Goal: Communication & Community: Answer question/provide support

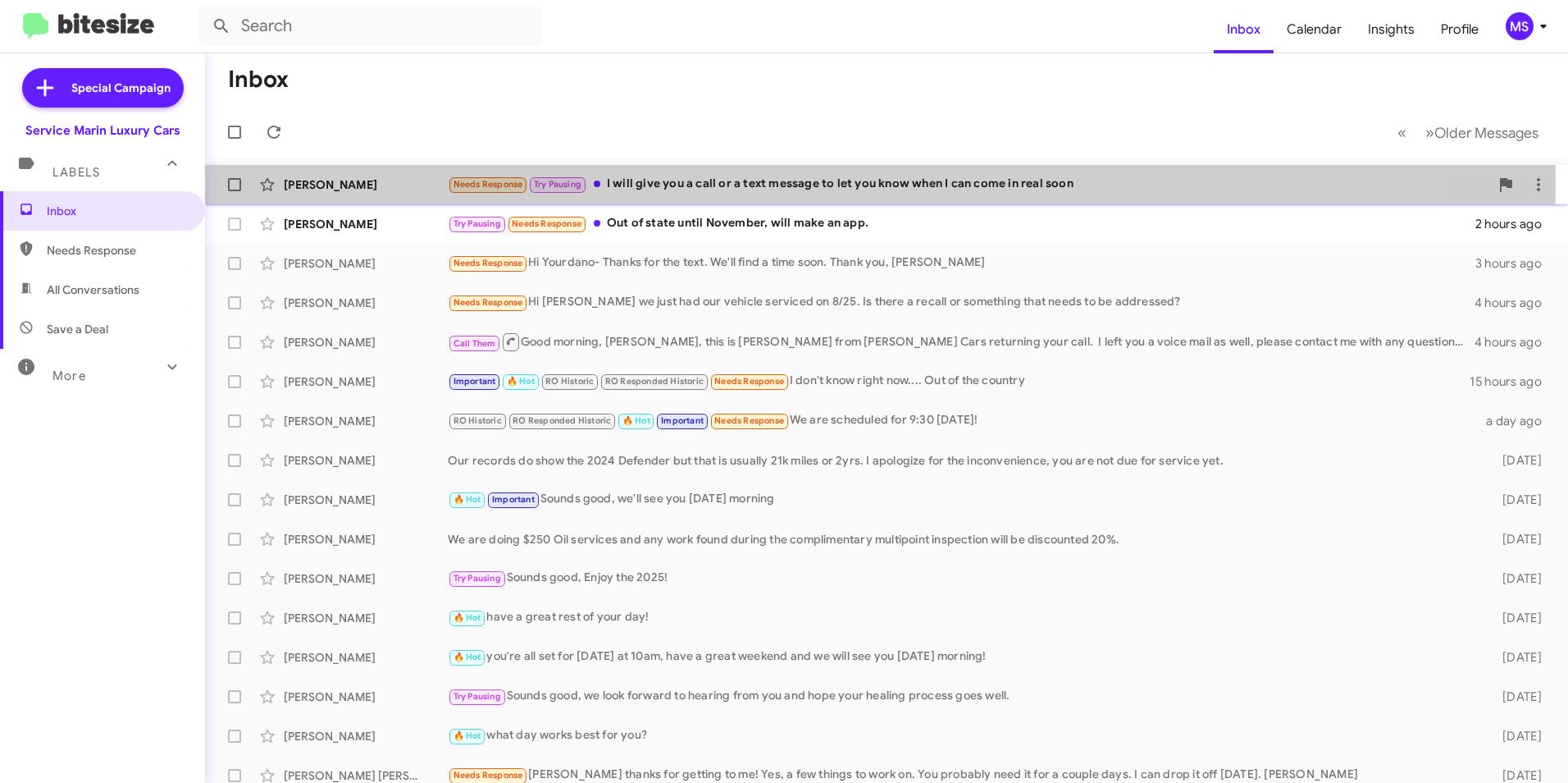
click at [665, 185] on div "Needs Response Try Pausing I will give you a call or a text message to let you …" at bounding box center [968, 184] width 1041 height 19
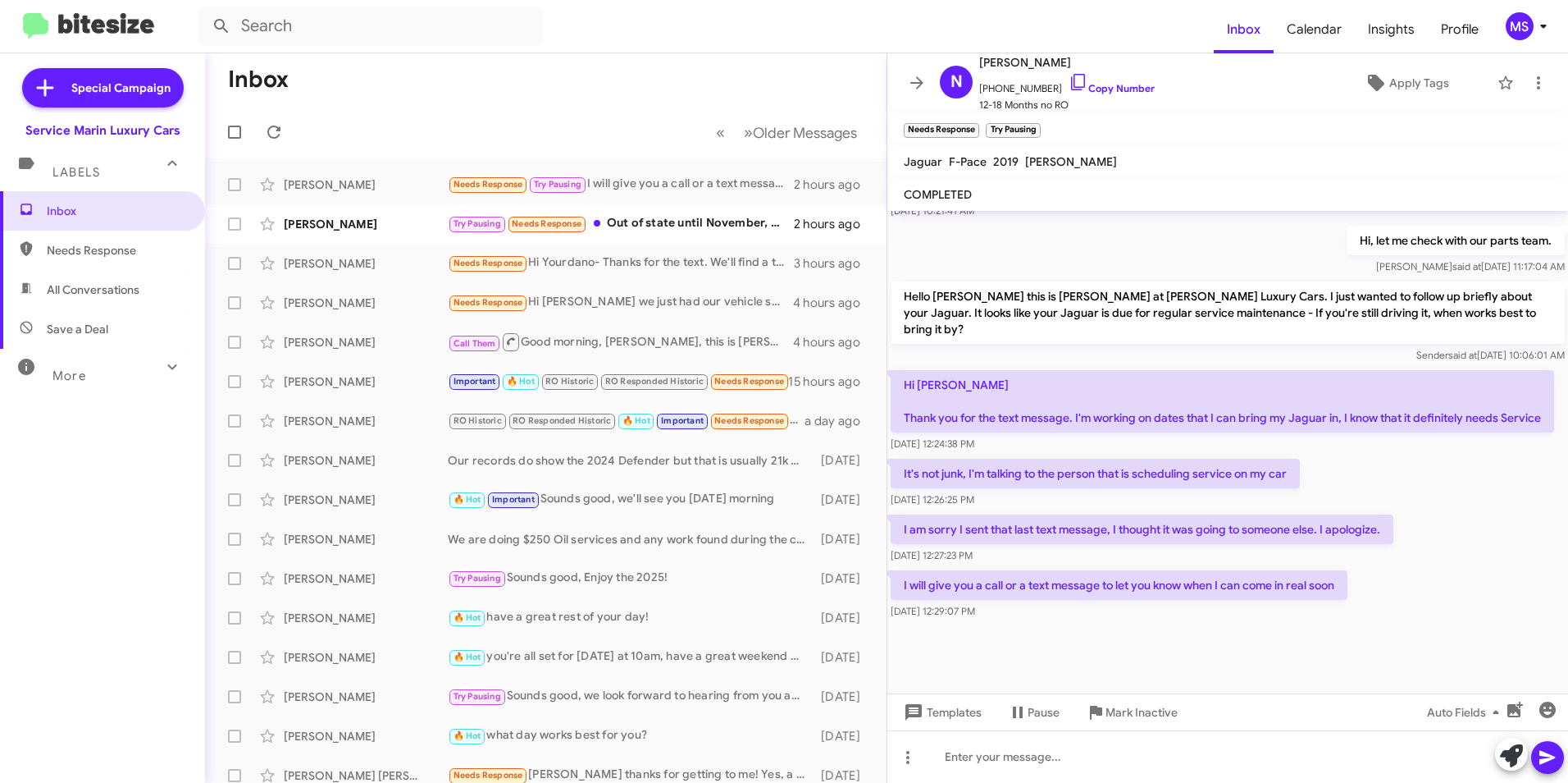
scroll to position [2429, 0]
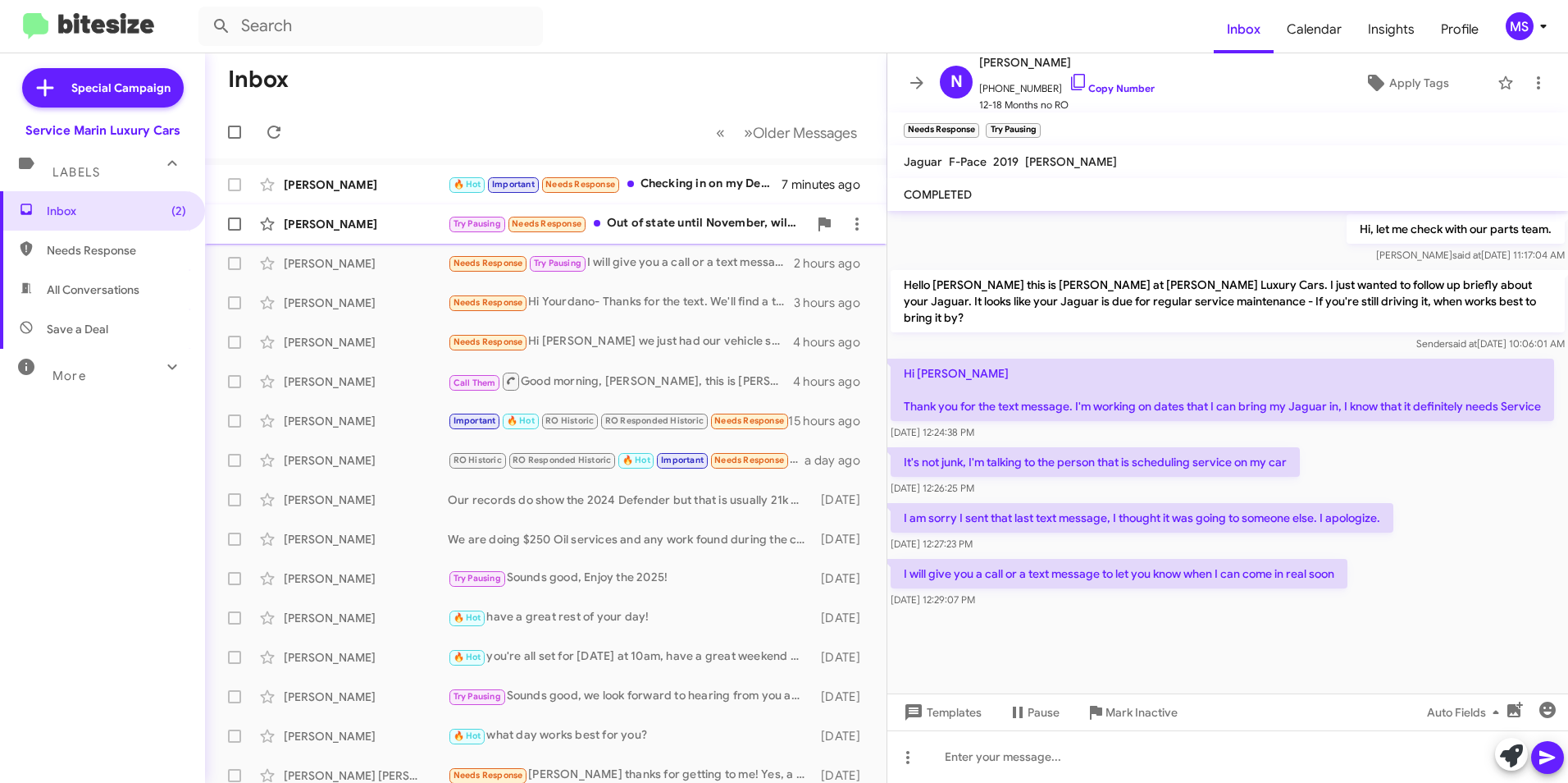
click at [666, 223] on div "Try Pausing Needs Response Out of state until November, will make an app." at bounding box center [628, 223] width 360 height 19
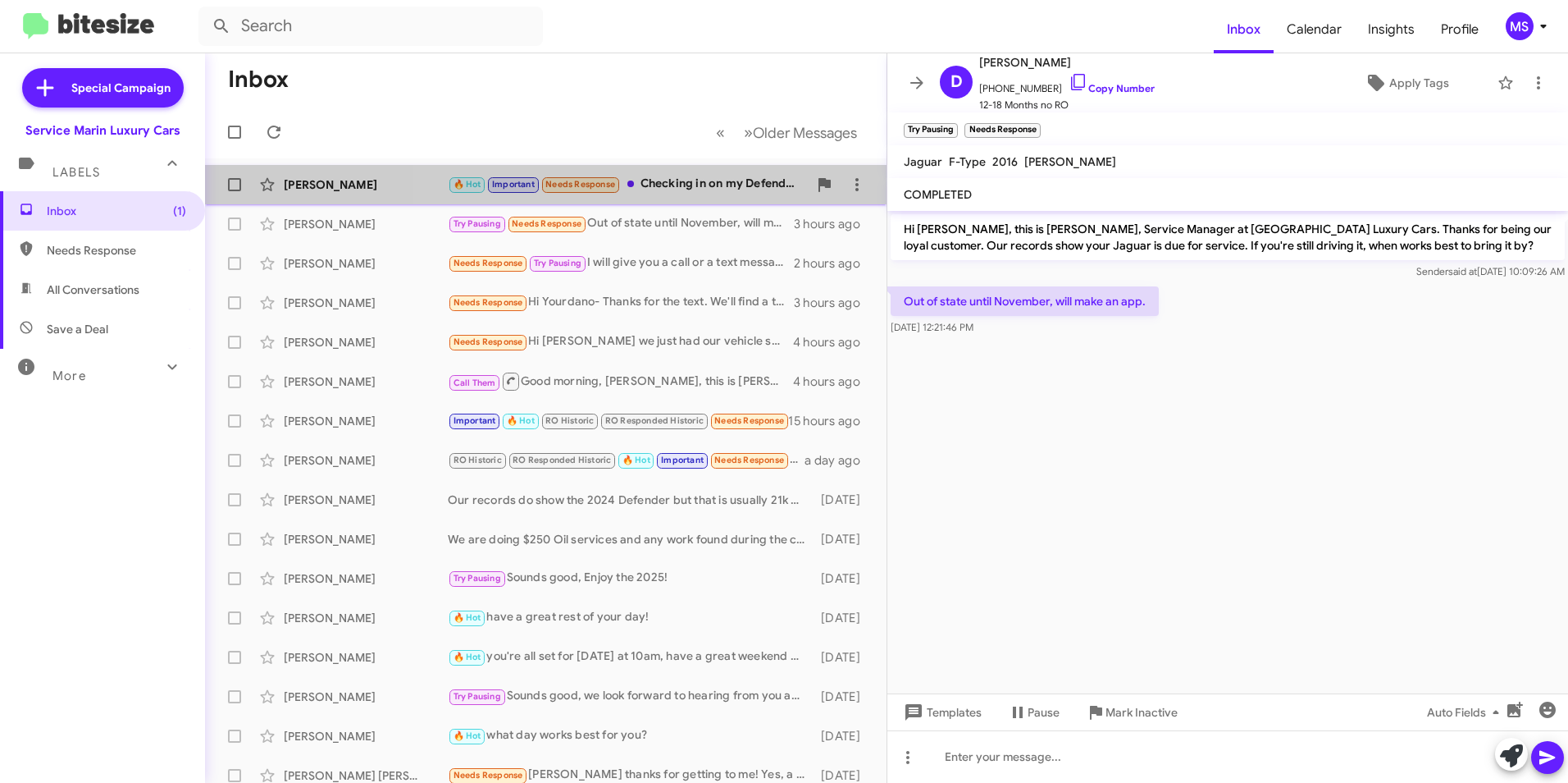
click at [679, 182] on div "🔥 Hot Important Needs Response Checking in on my Defender. Any updates?" at bounding box center [628, 184] width 360 height 19
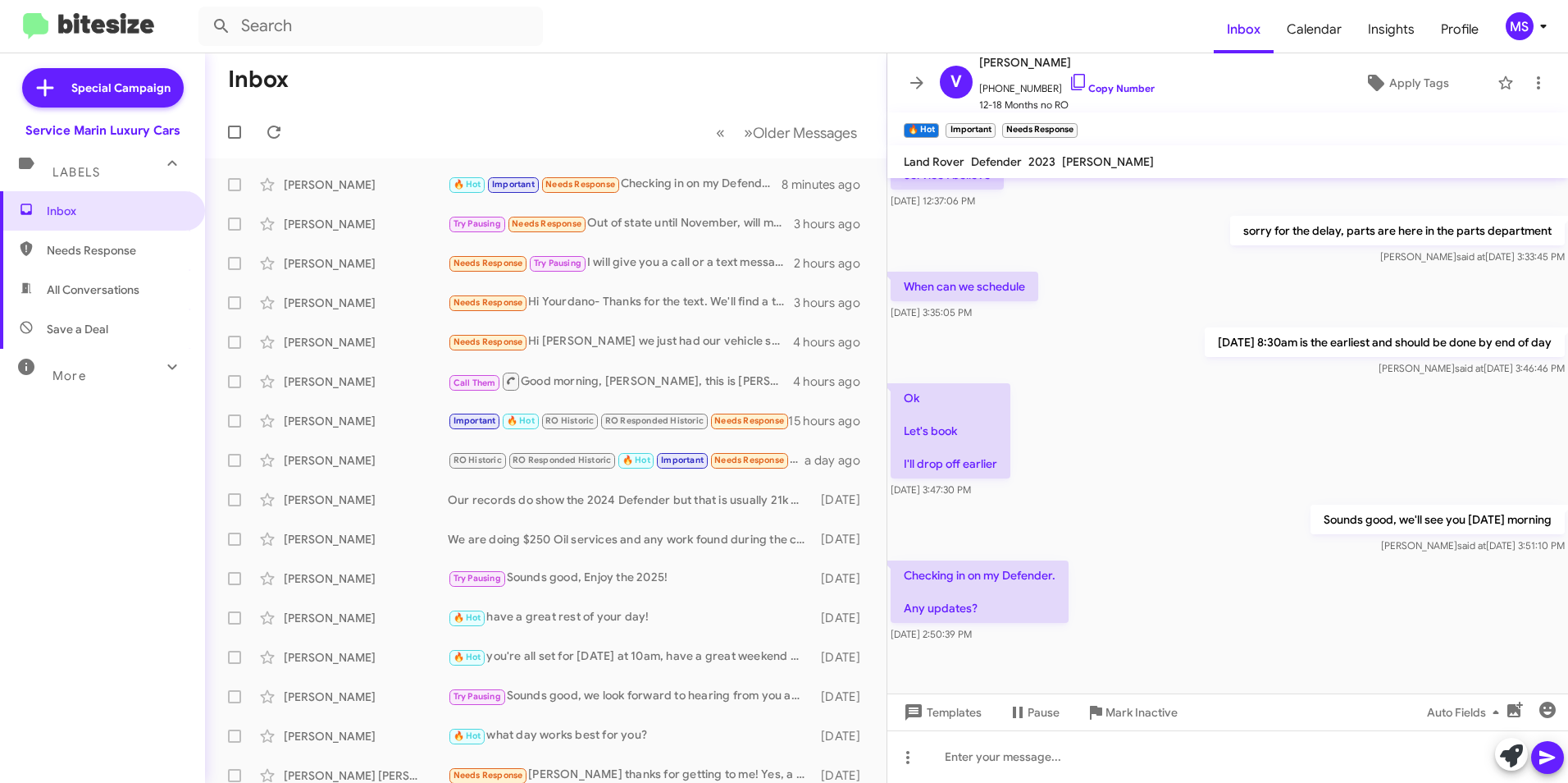
scroll to position [684, 0]
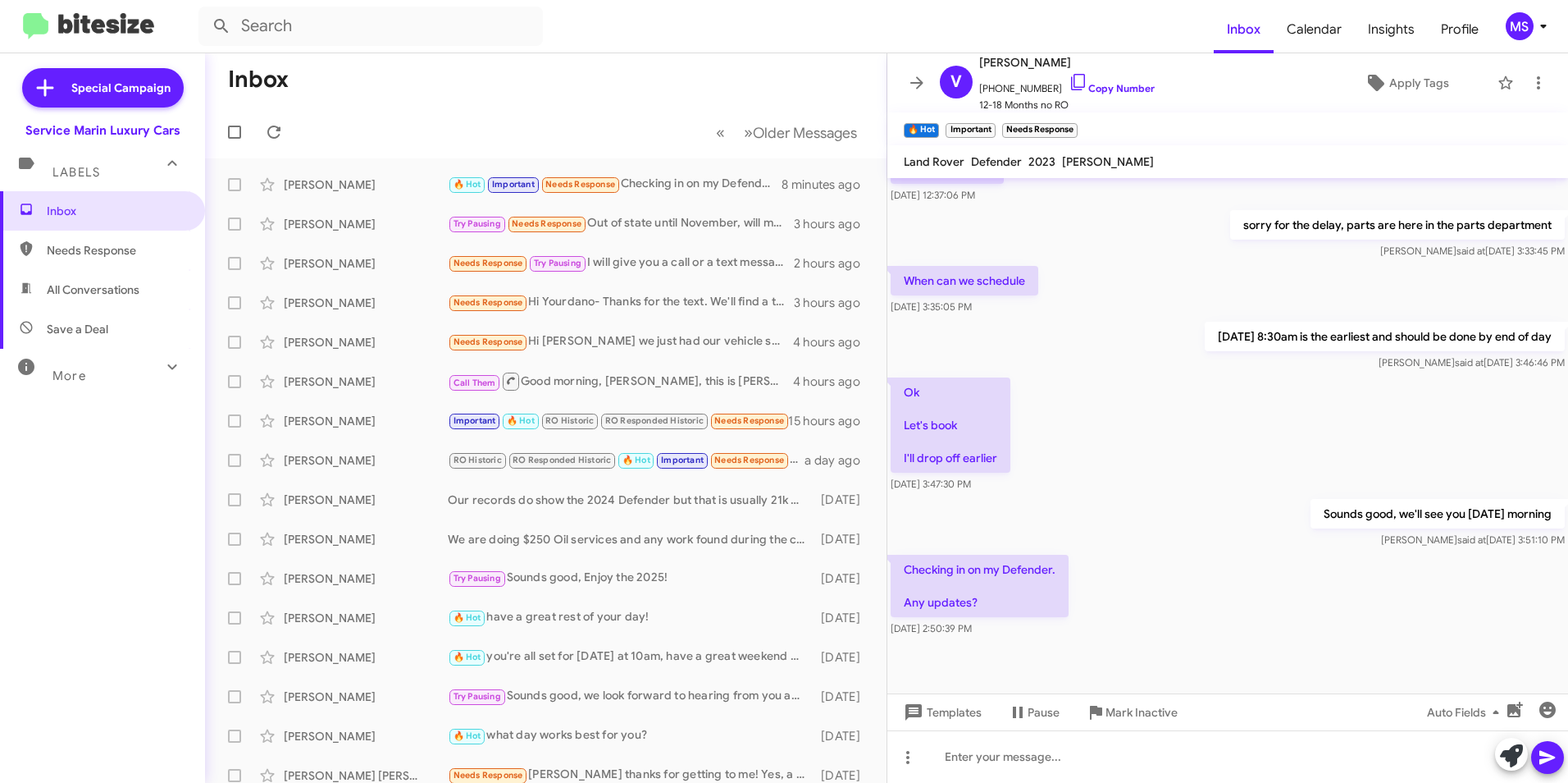
click at [515, 126] on mat-toolbar-row "« Previous » Next Older Messages" at bounding box center [545, 132] width 681 height 53
